Goal: Find specific page/section: Find specific page/section

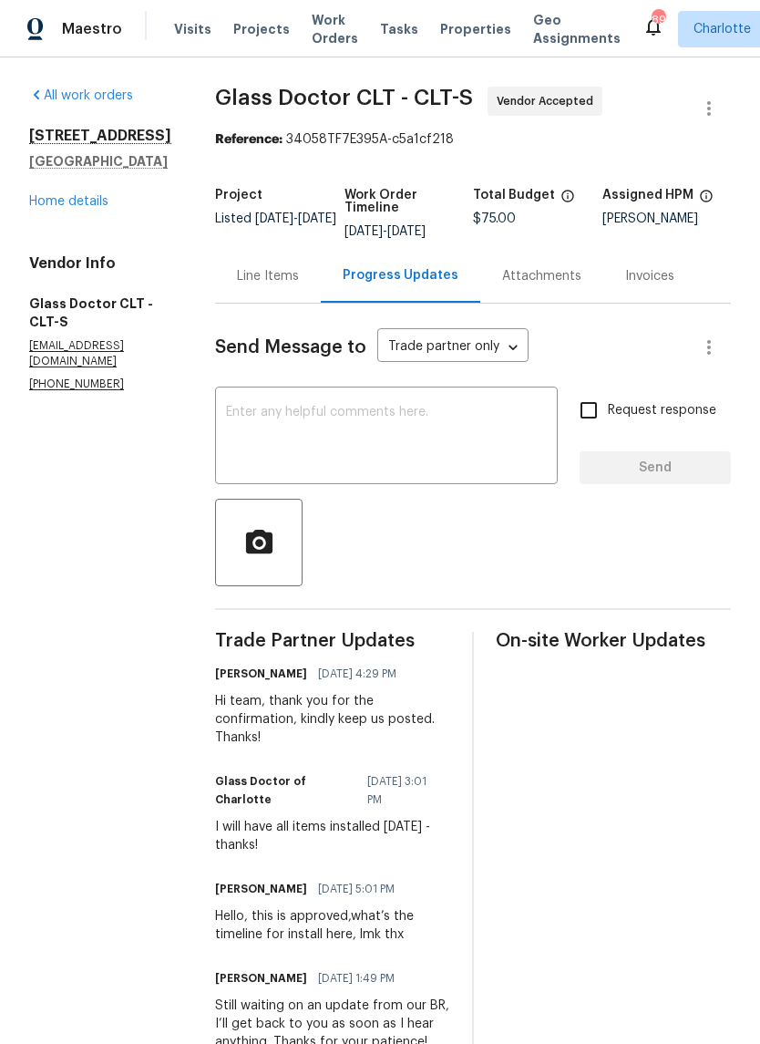
scroll to position [133, 0]
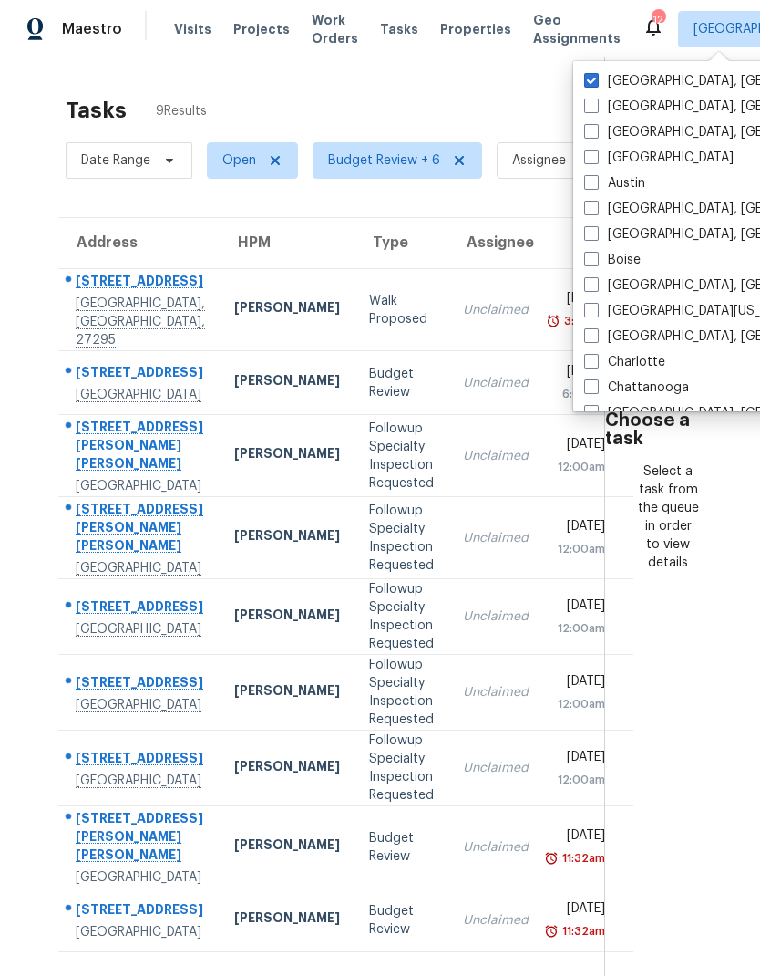
click at [598, 336] on span at bounding box center [591, 335] width 15 height 15
click at [596, 336] on input "[GEOGRAPHIC_DATA], [GEOGRAPHIC_DATA]" at bounding box center [590, 333] width 12 height 12
checkbox input "true"
click at [593, 367] on span at bounding box center [591, 361] width 15 height 15
click at [593, 365] on input "Charlotte" at bounding box center [590, 359] width 12 height 12
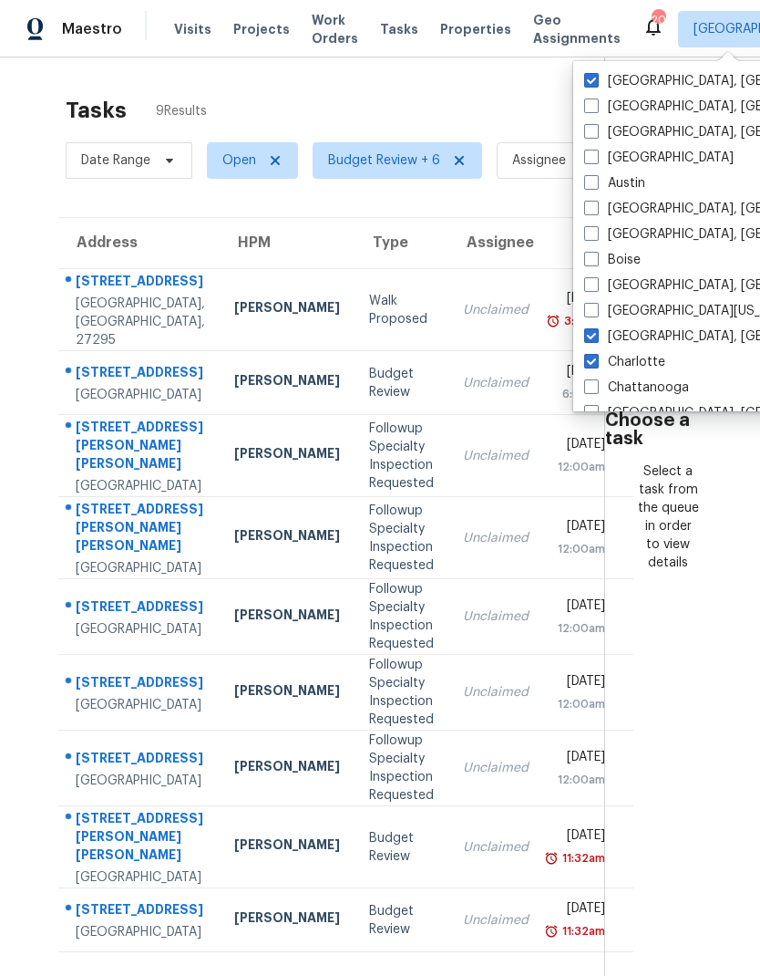
checkbox input "true"
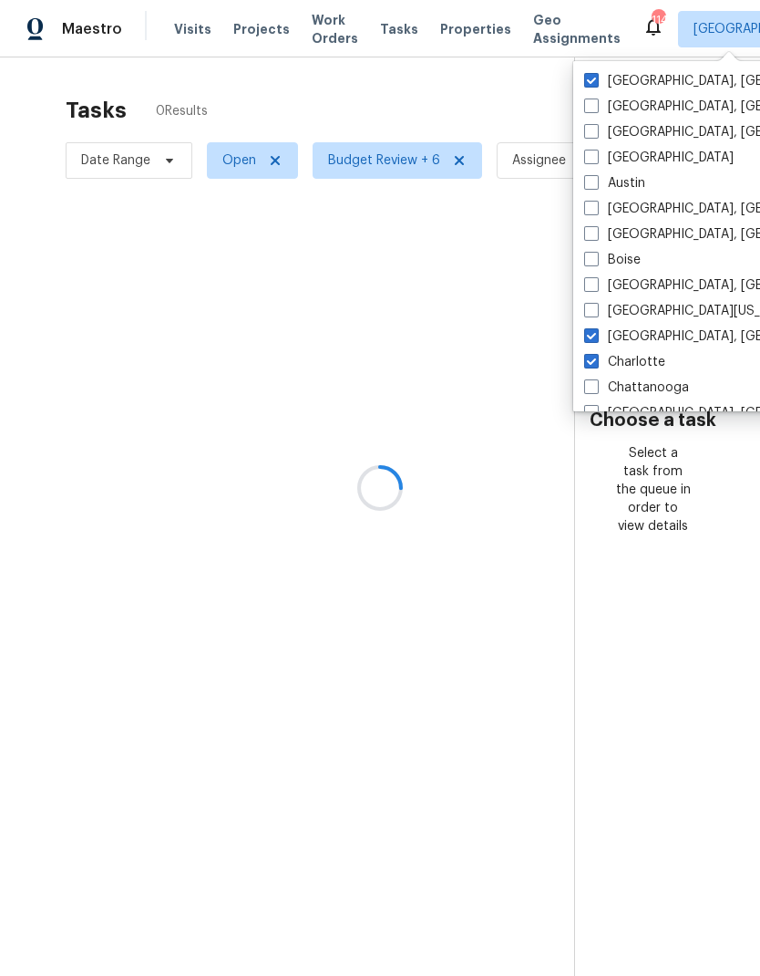
click at [596, 332] on span at bounding box center [591, 335] width 15 height 15
click at [596, 332] on input "[GEOGRAPHIC_DATA], [GEOGRAPHIC_DATA]" at bounding box center [590, 333] width 12 height 12
checkbox input "false"
click at [605, 74] on label "[GEOGRAPHIC_DATA], [GEOGRAPHIC_DATA]" at bounding box center [725, 81] width 283 height 18
click at [596, 74] on input "[GEOGRAPHIC_DATA], [GEOGRAPHIC_DATA]" at bounding box center [590, 78] width 12 height 12
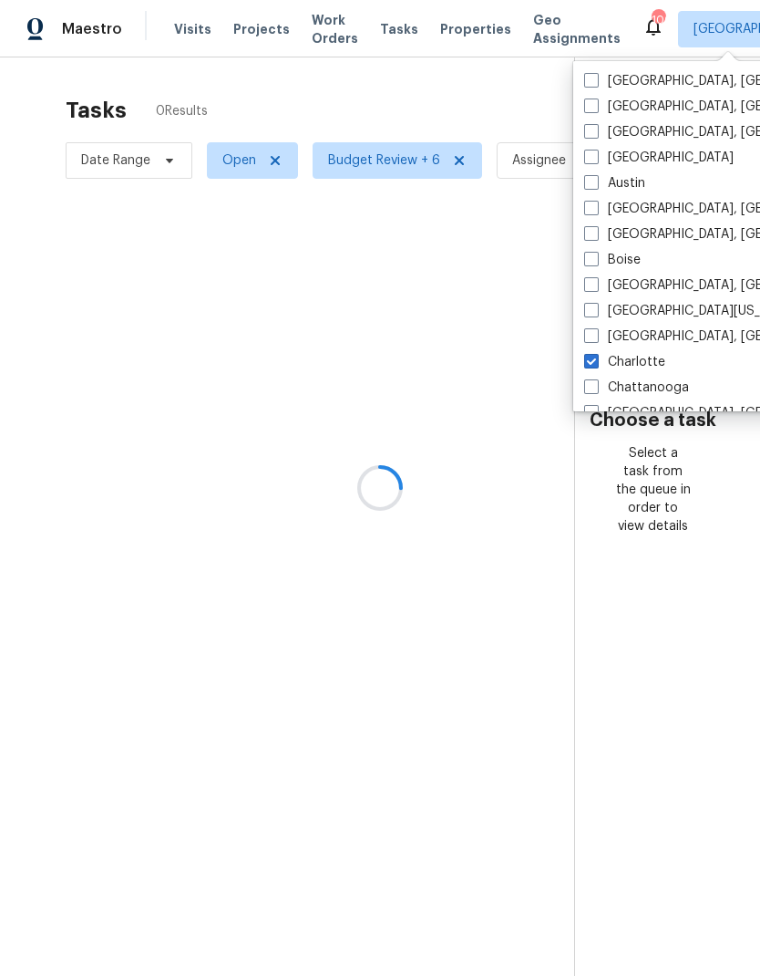
checkbox input "false"
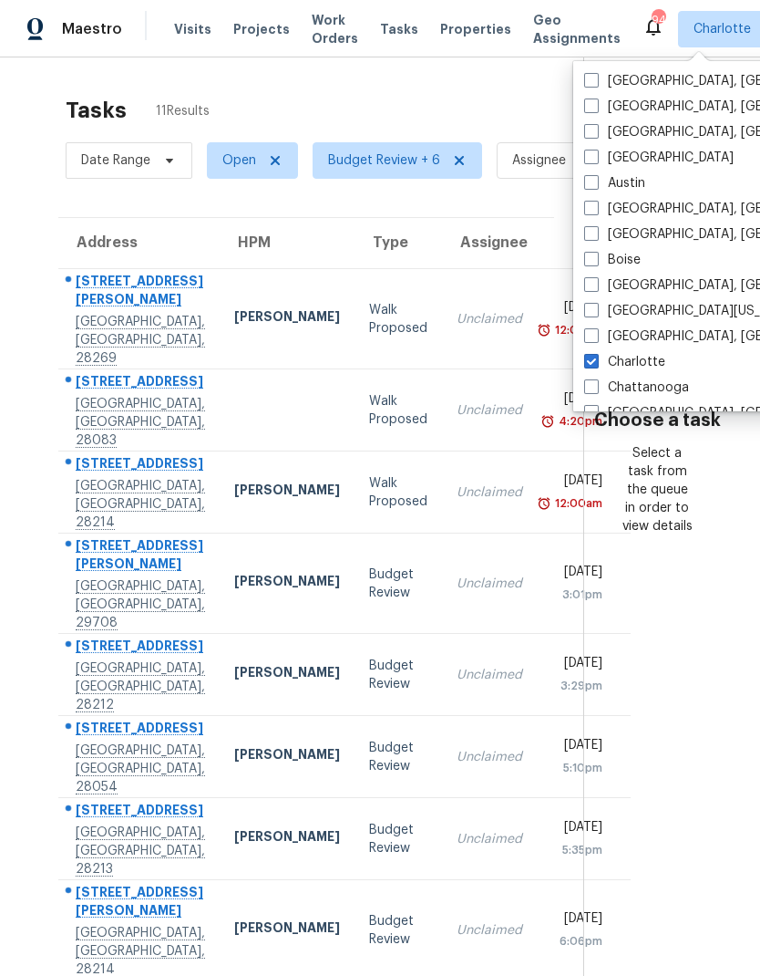
click at [708, 557] on section "Choose a task Select a task from the queue in order to view details" at bounding box center [658, 633] width 148 height 1153
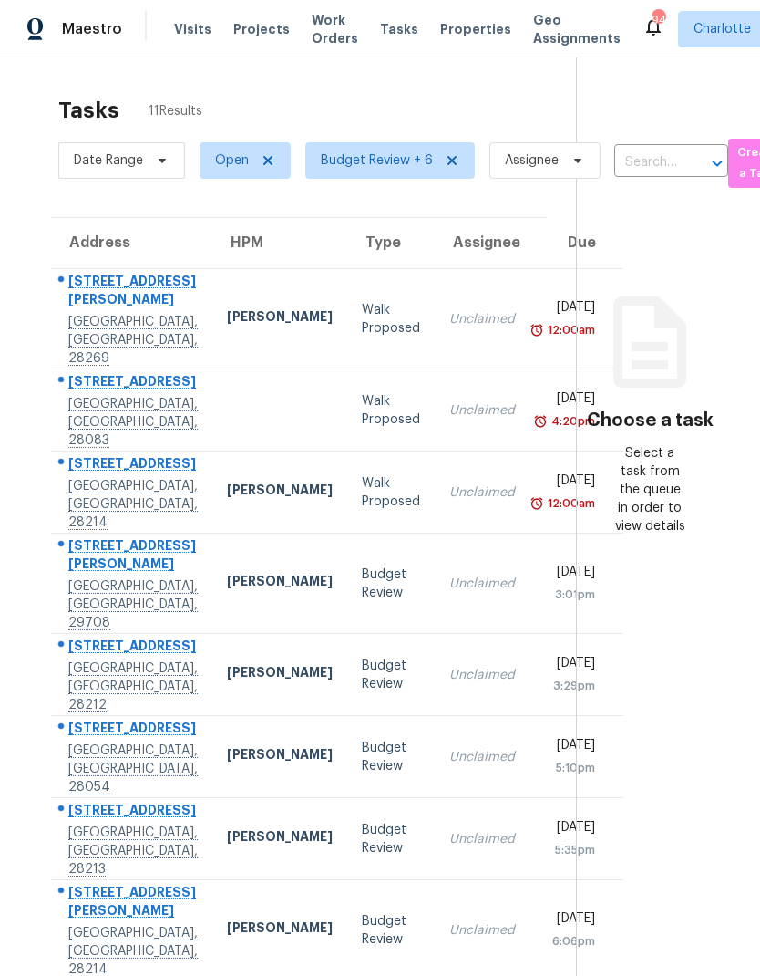
scroll to position [0, 7]
click at [655, 167] on input "text" at bounding box center [646, 163] width 63 height 28
type input "red rob"
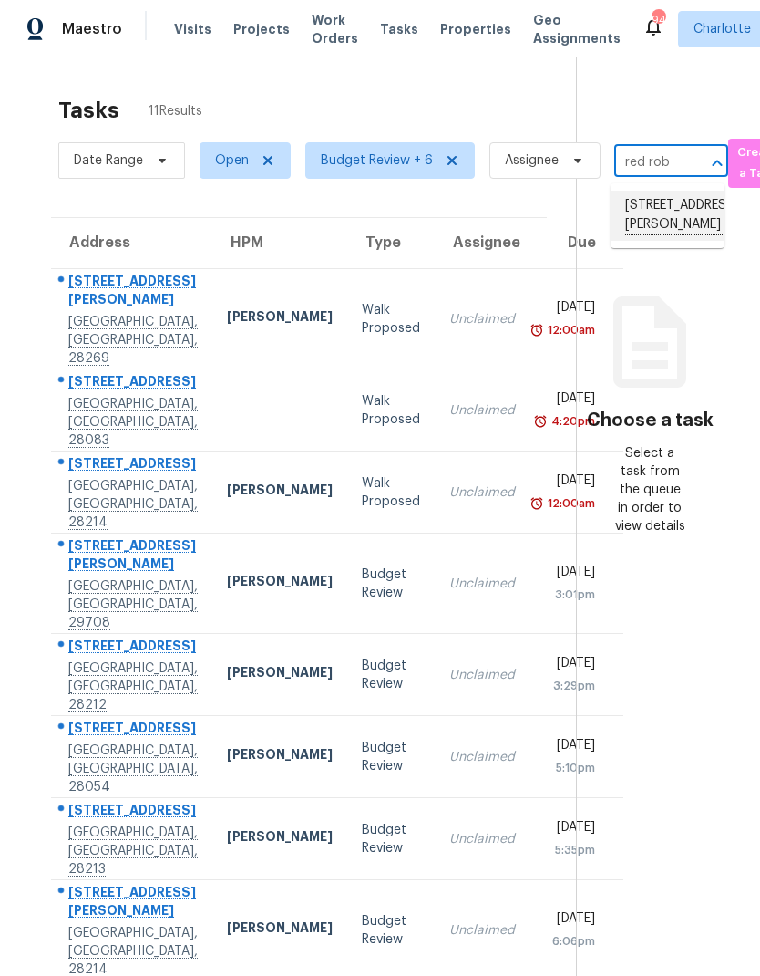
click at [667, 241] on li "[STREET_ADDRESS][PERSON_NAME]" at bounding box center [668, 216] width 114 height 50
